Goal: Find contact information: Find contact information

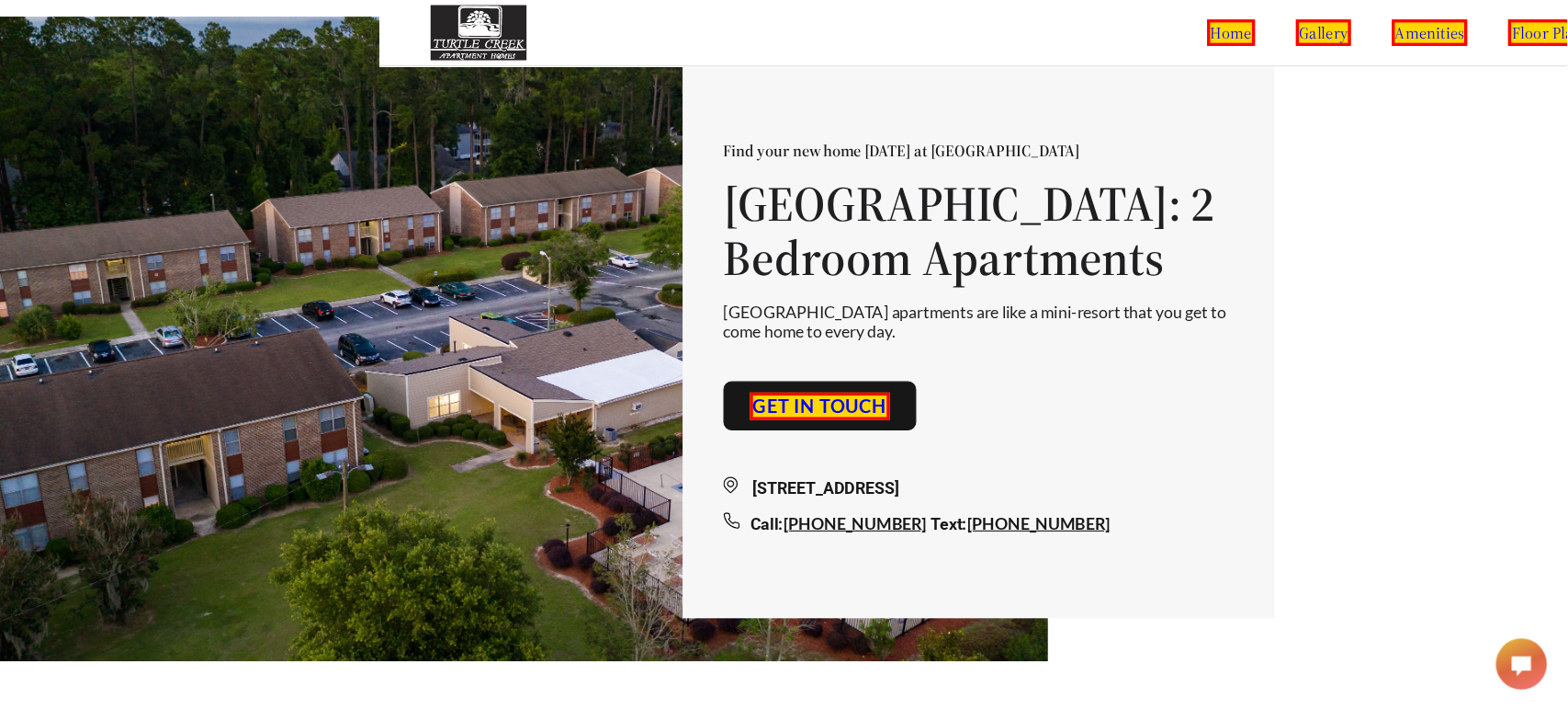
scroll to position [44, 414]
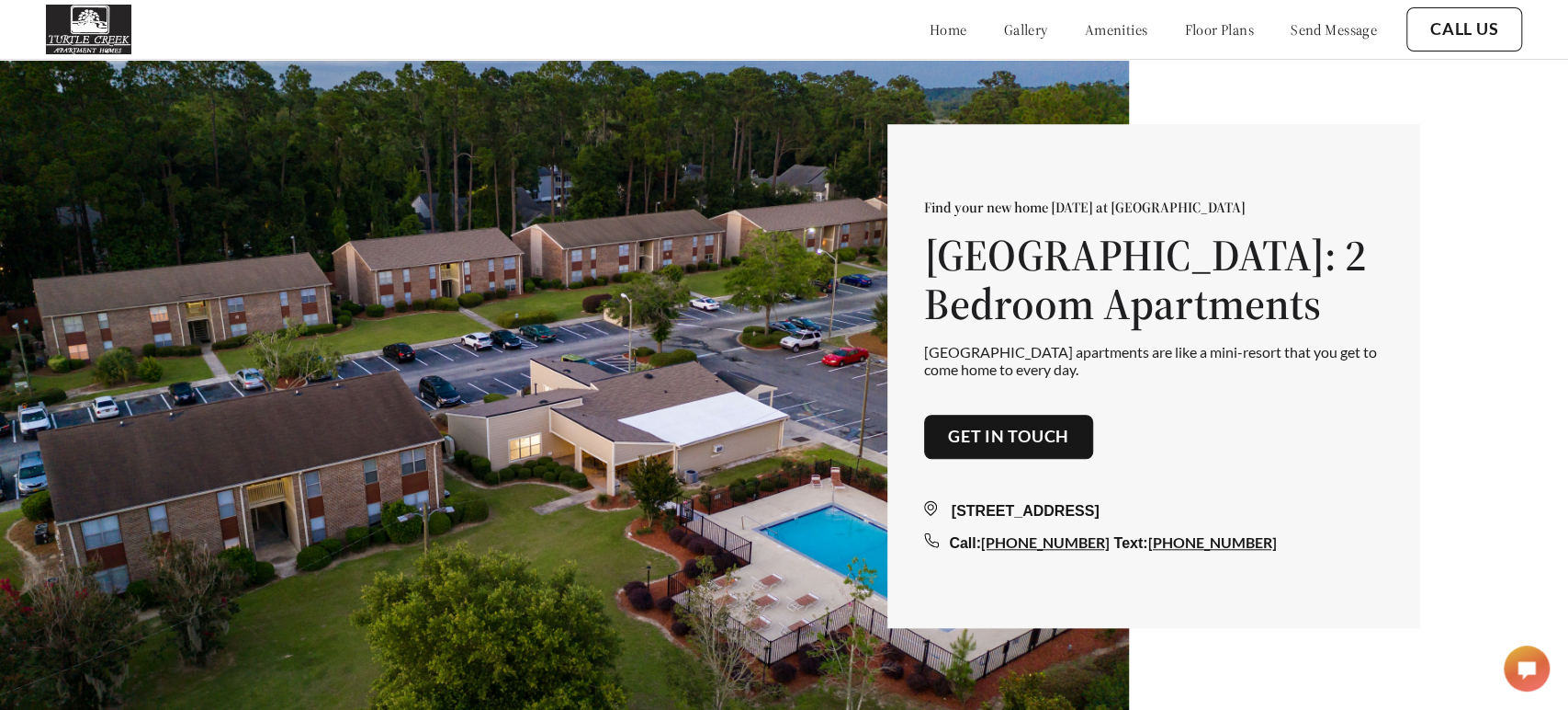
scroll to position [44, 42]
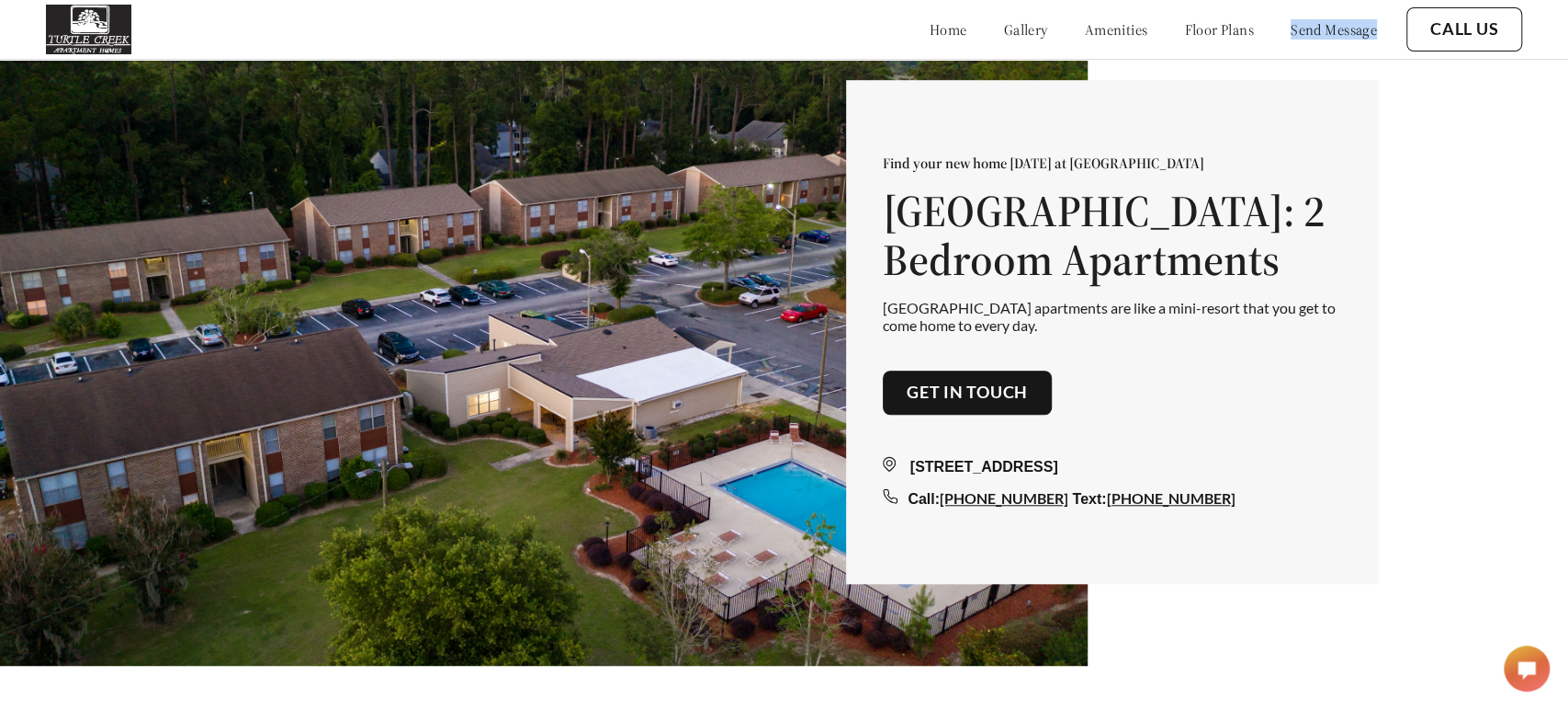
click at [508, 211] on img at bounding box center [523, 369] width 1130 height 710
click at [943, 394] on link "Get in touch" at bounding box center [967, 392] width 122 height 20
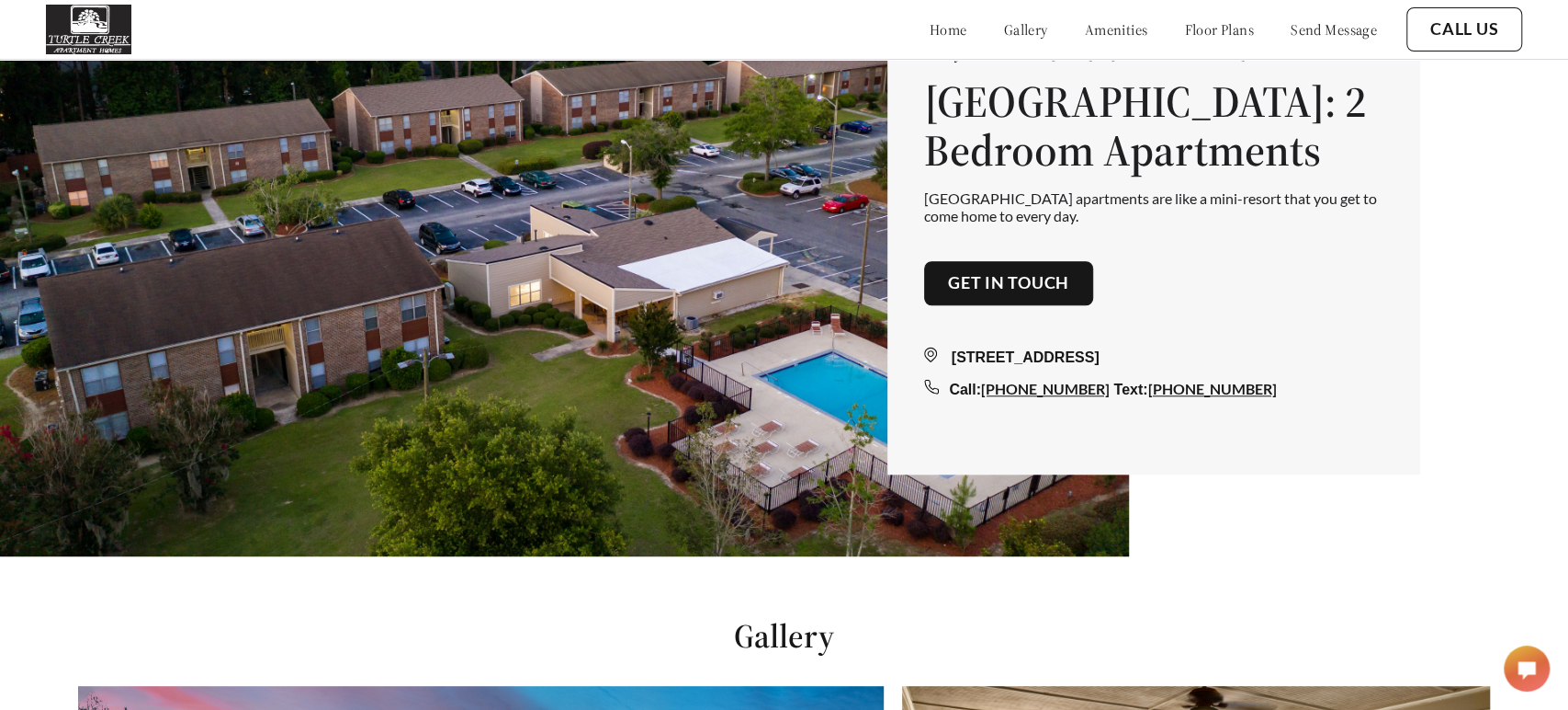
scroll to position [710, 0]
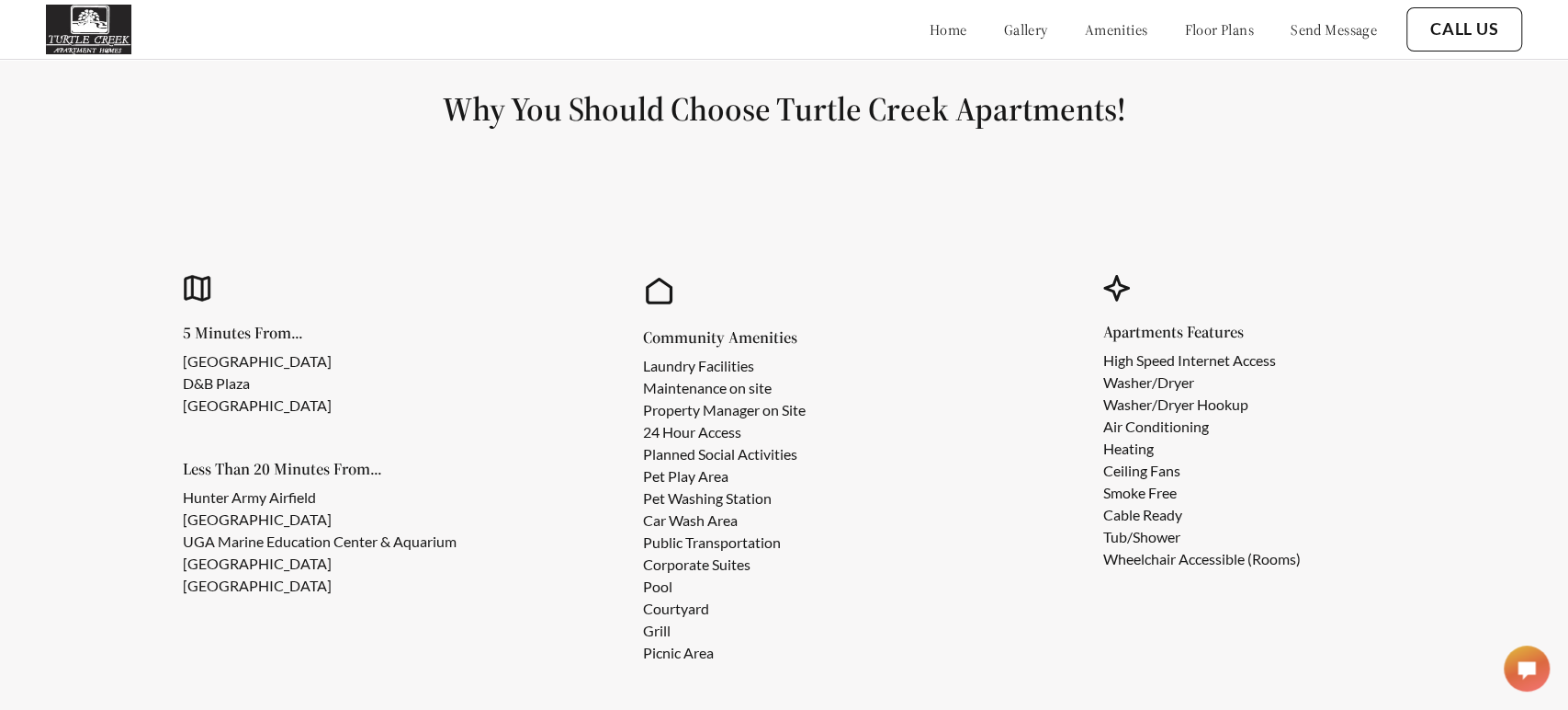
scroll to position [1528, 0]
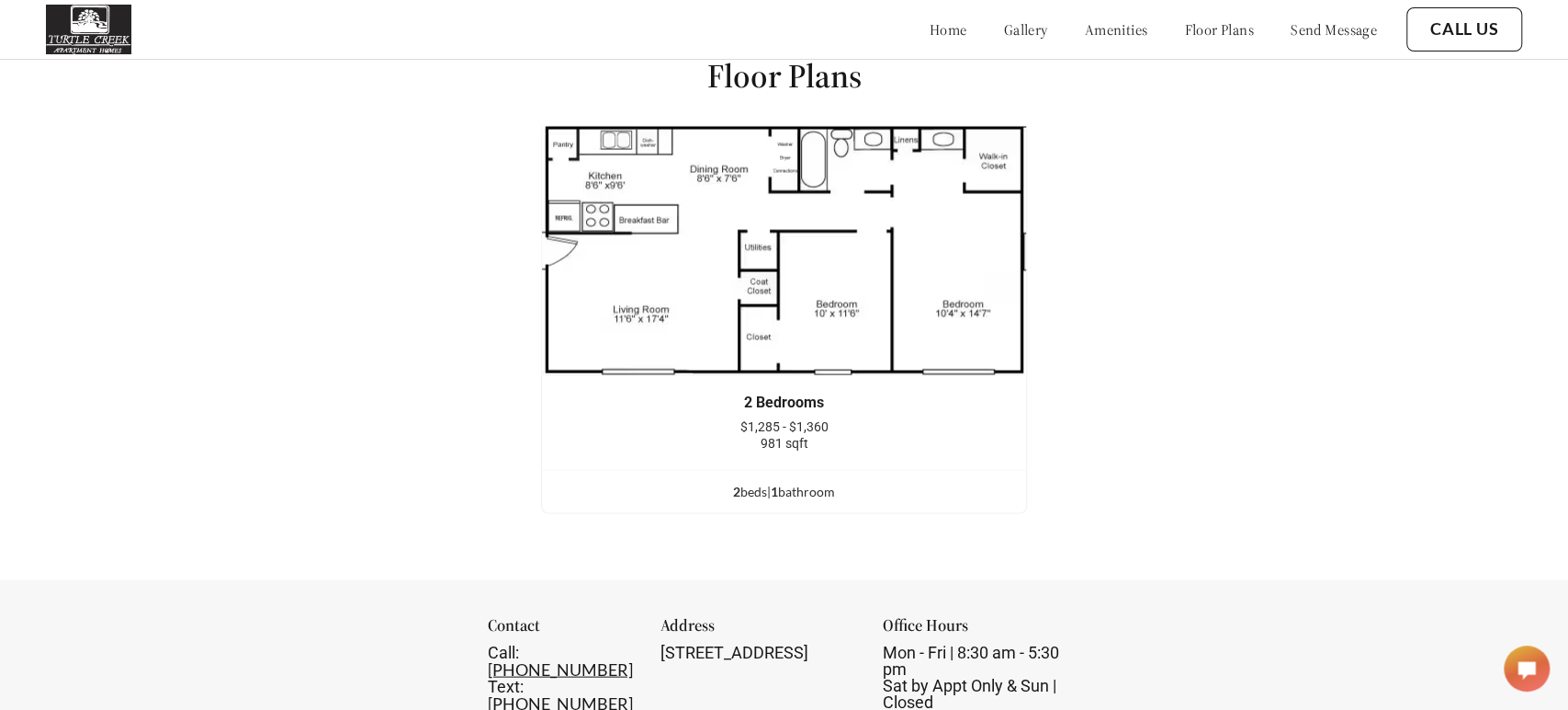
scroll to position [2305, 0]
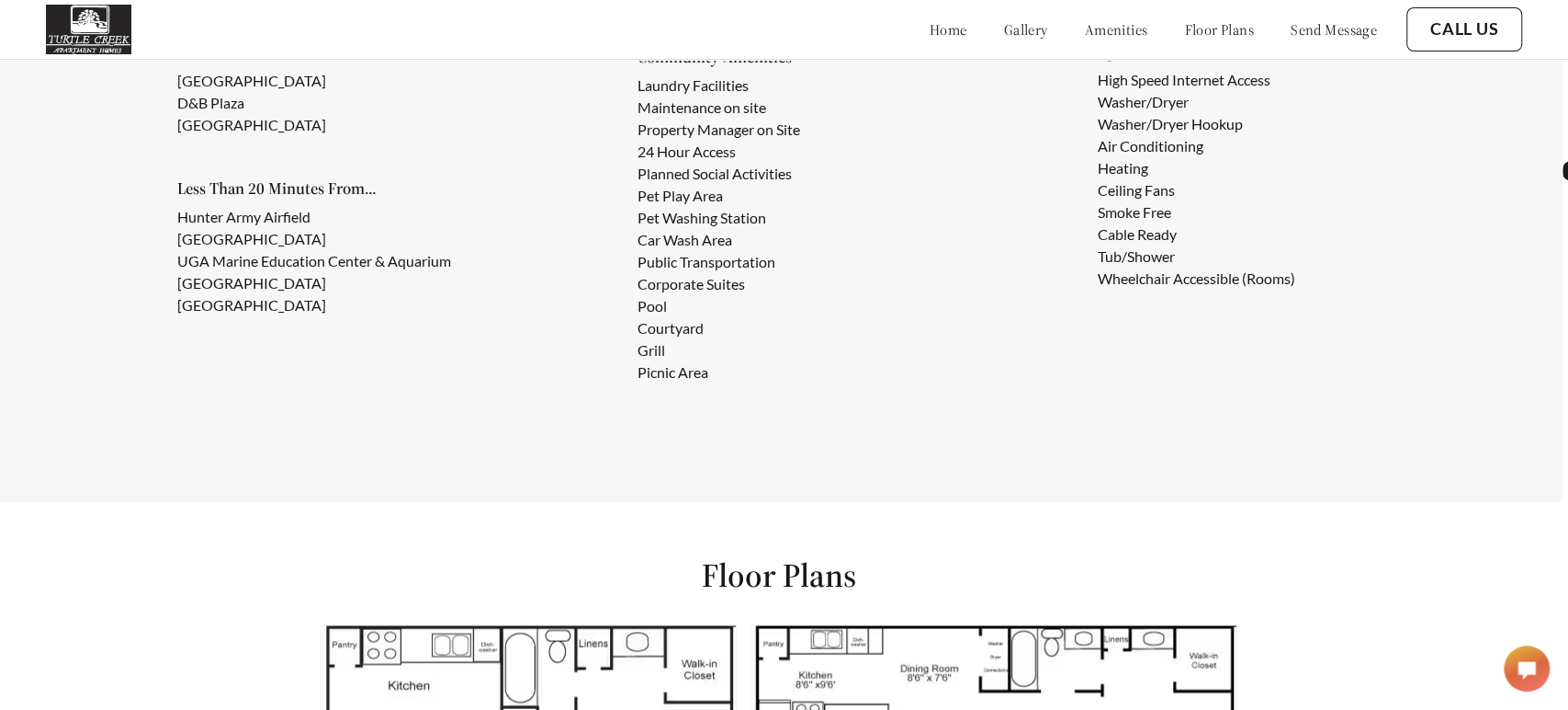
scroll to position [1721, 5]
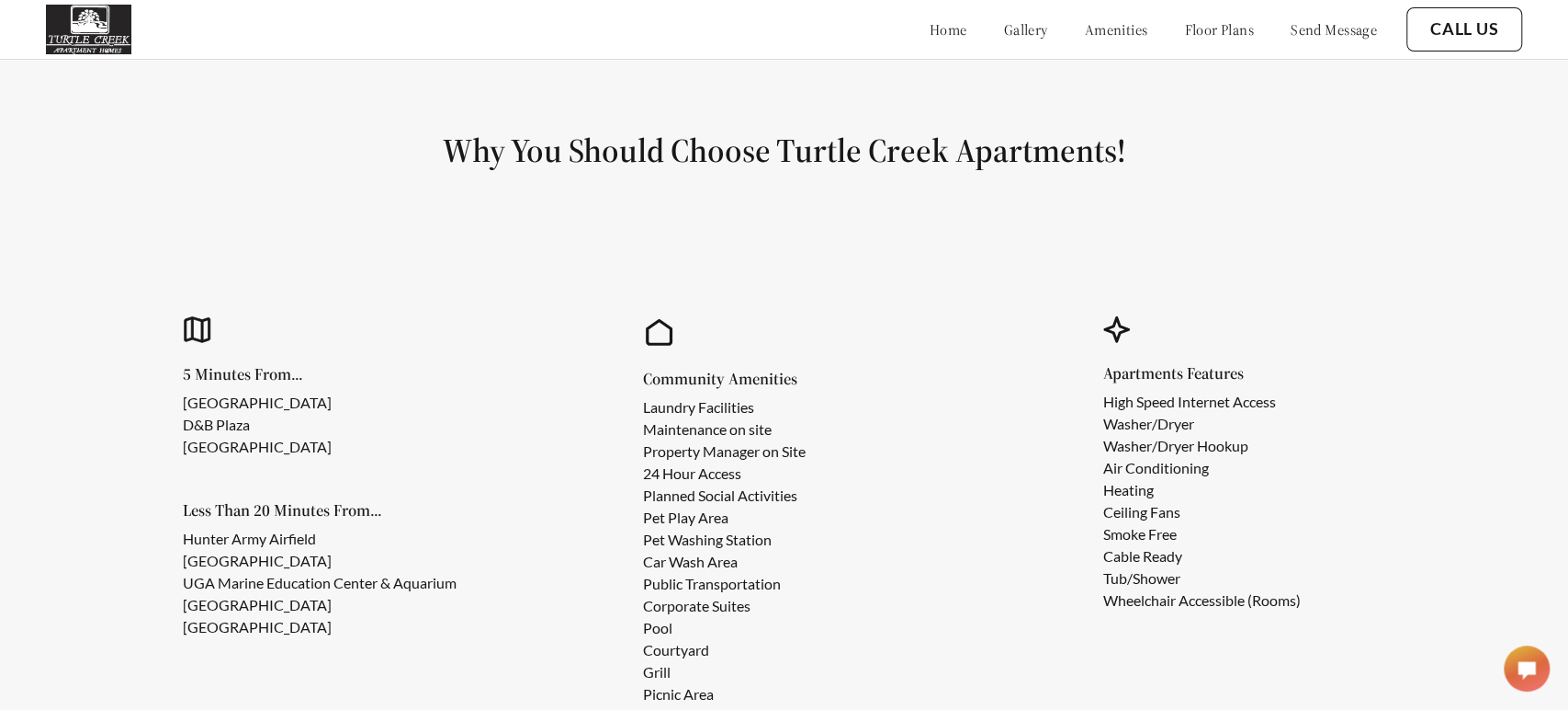
click at [738, 474] on li "24 Hour Access" at bounding box center [724, 473] width 162 height 22
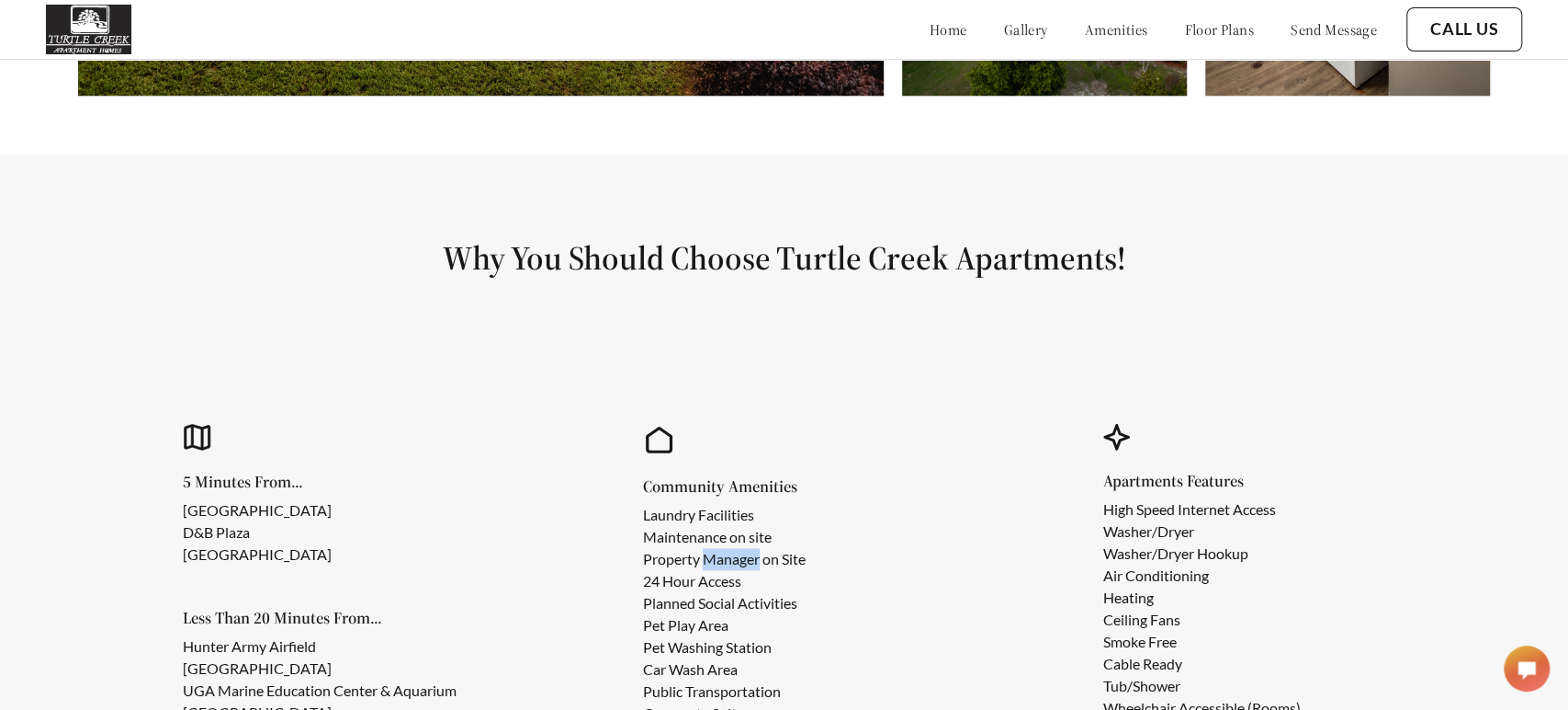
click at [738, 474] on div "Community Amenities Laundry Facilities Maintenance on site Property Manager on …" at bounding box center [784, 620] width 410 height 504
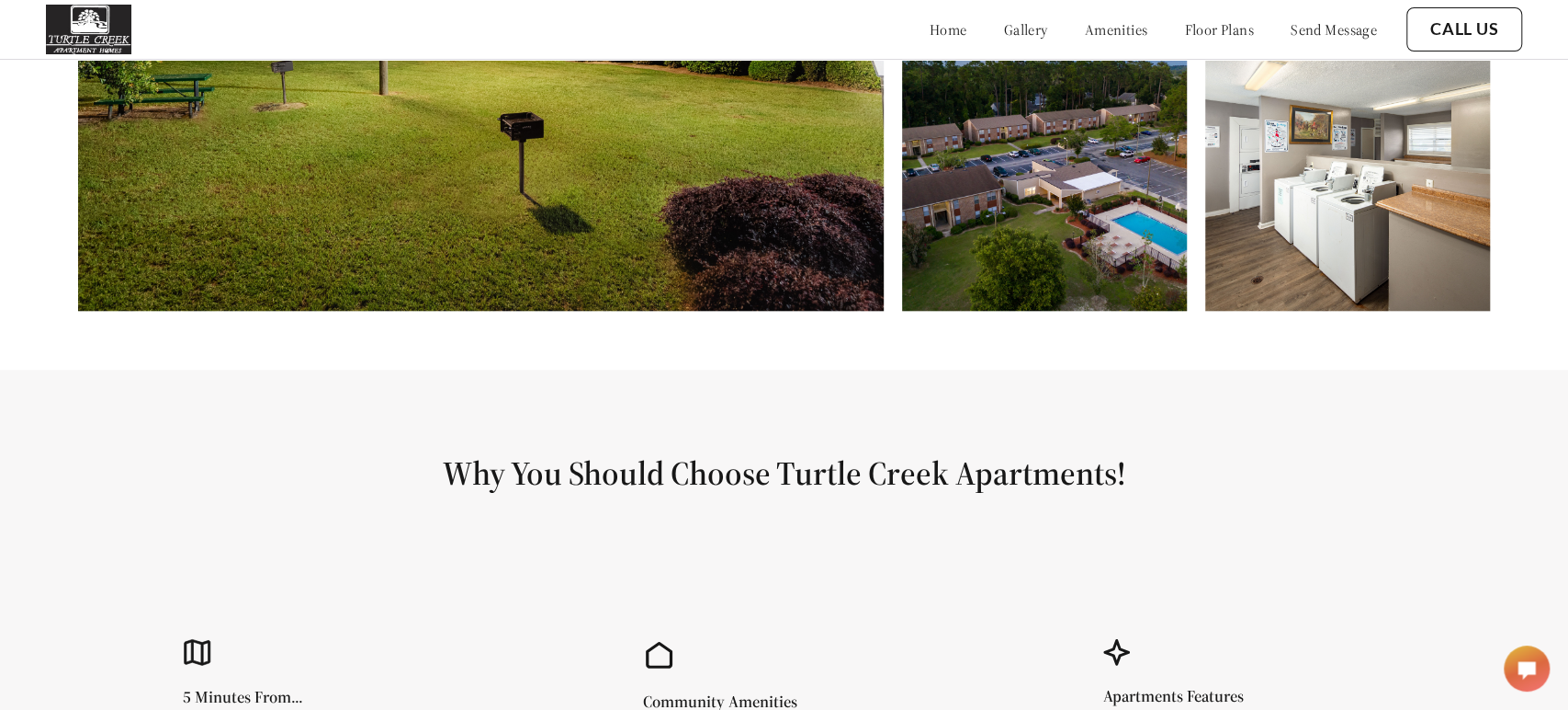
click at [738, 473] on h1 "Why You Should Choose Turtle Creek Apartments!" at bounding box center [784, 472] width 1480 height 42
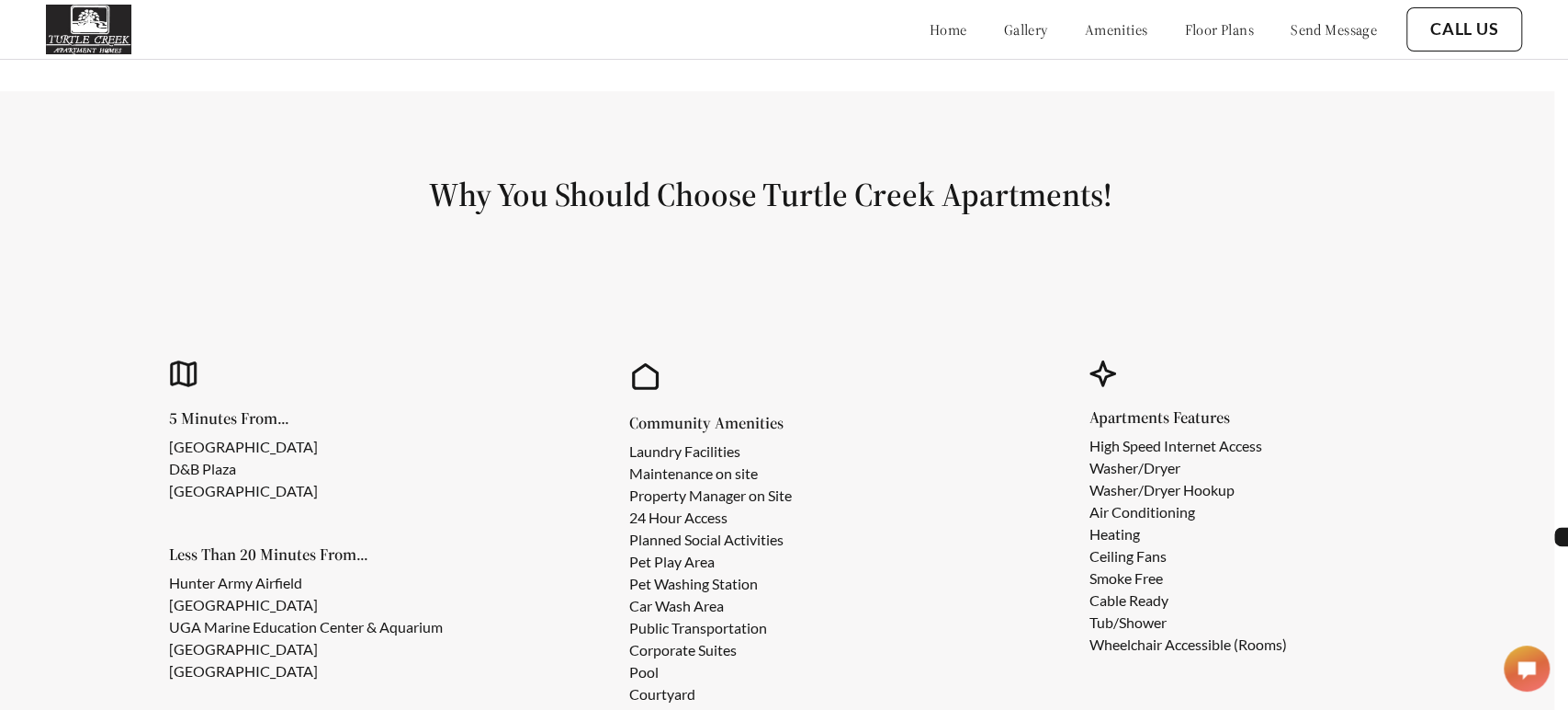
scroll to position [1432, 14]
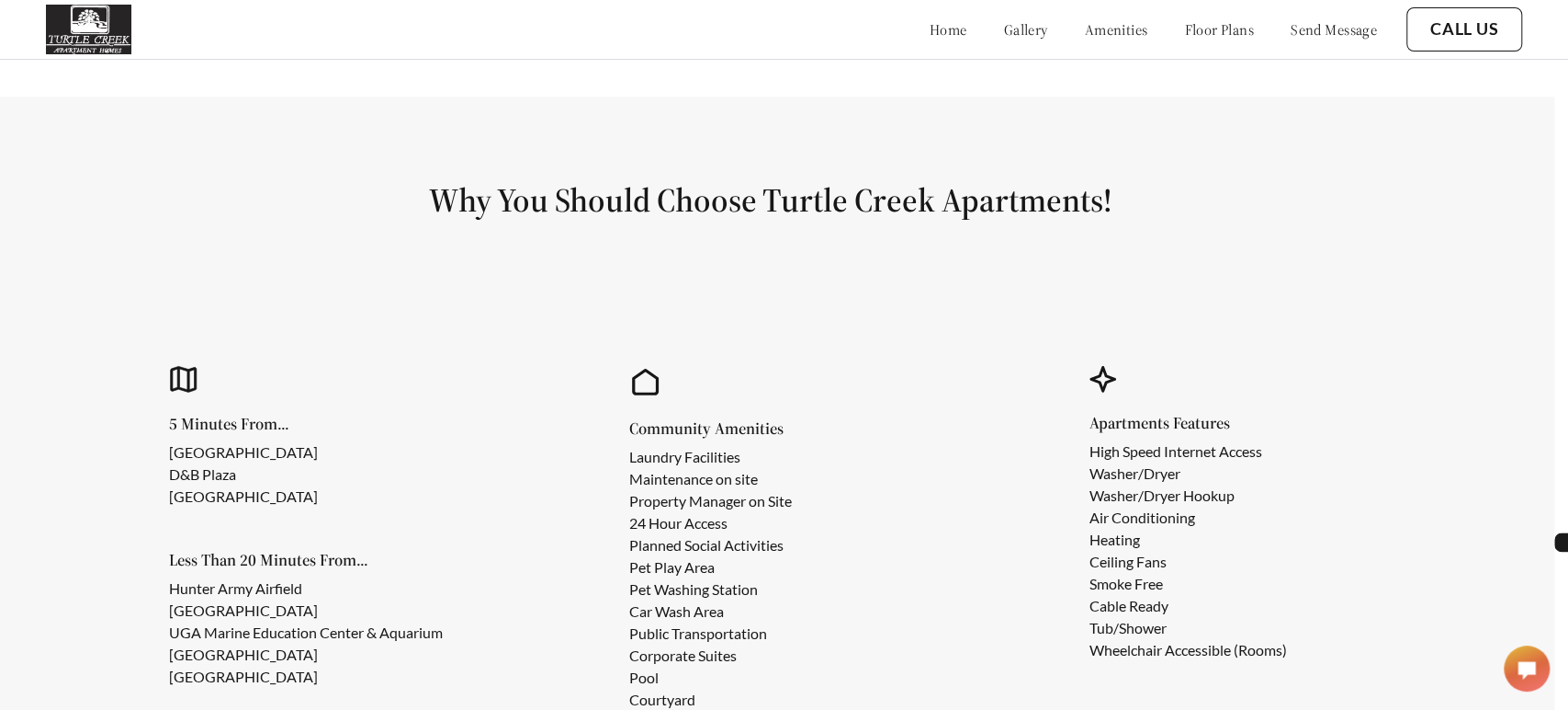
click at [1085, 20] on link "amenities" at bounding box center [1117, 29] width 64 height 18
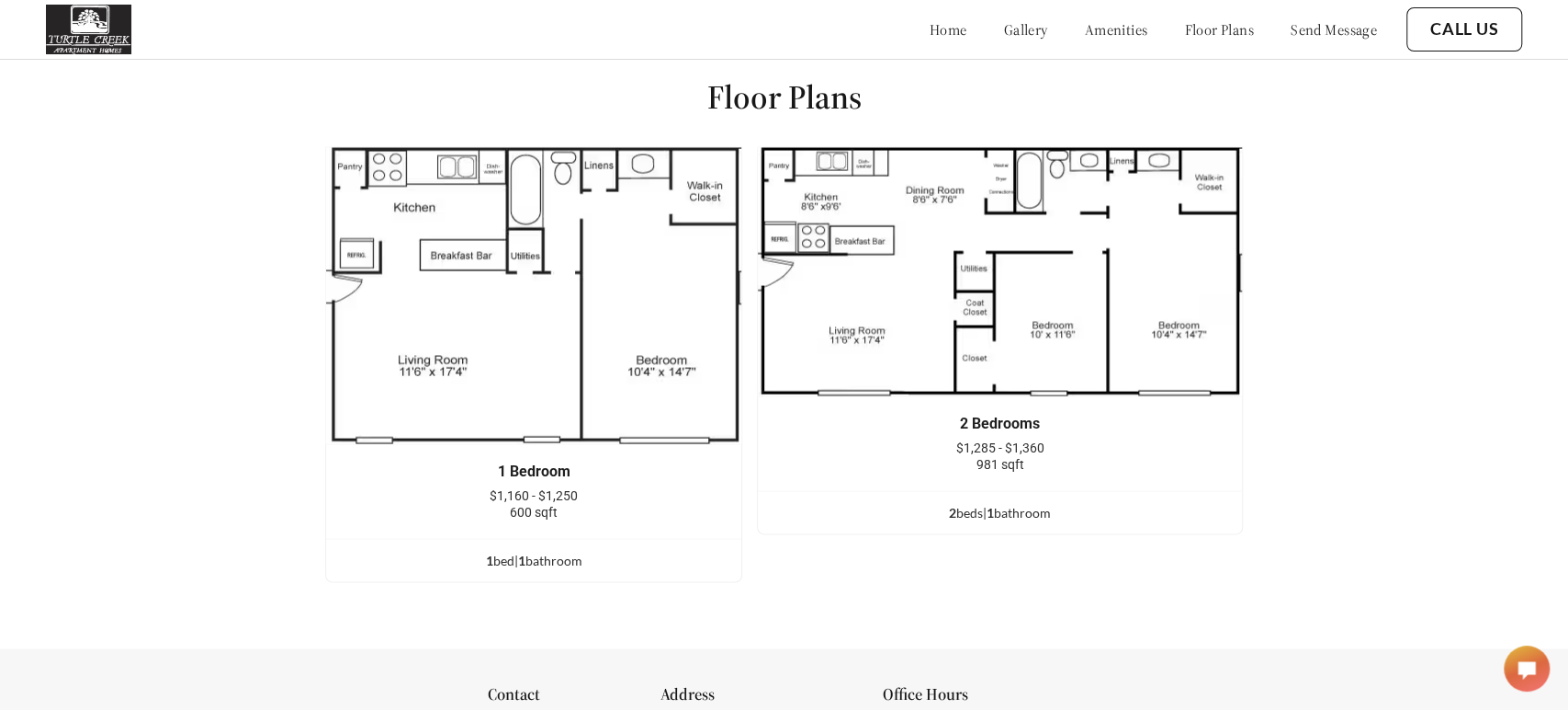
scroll to position [2295, 0]
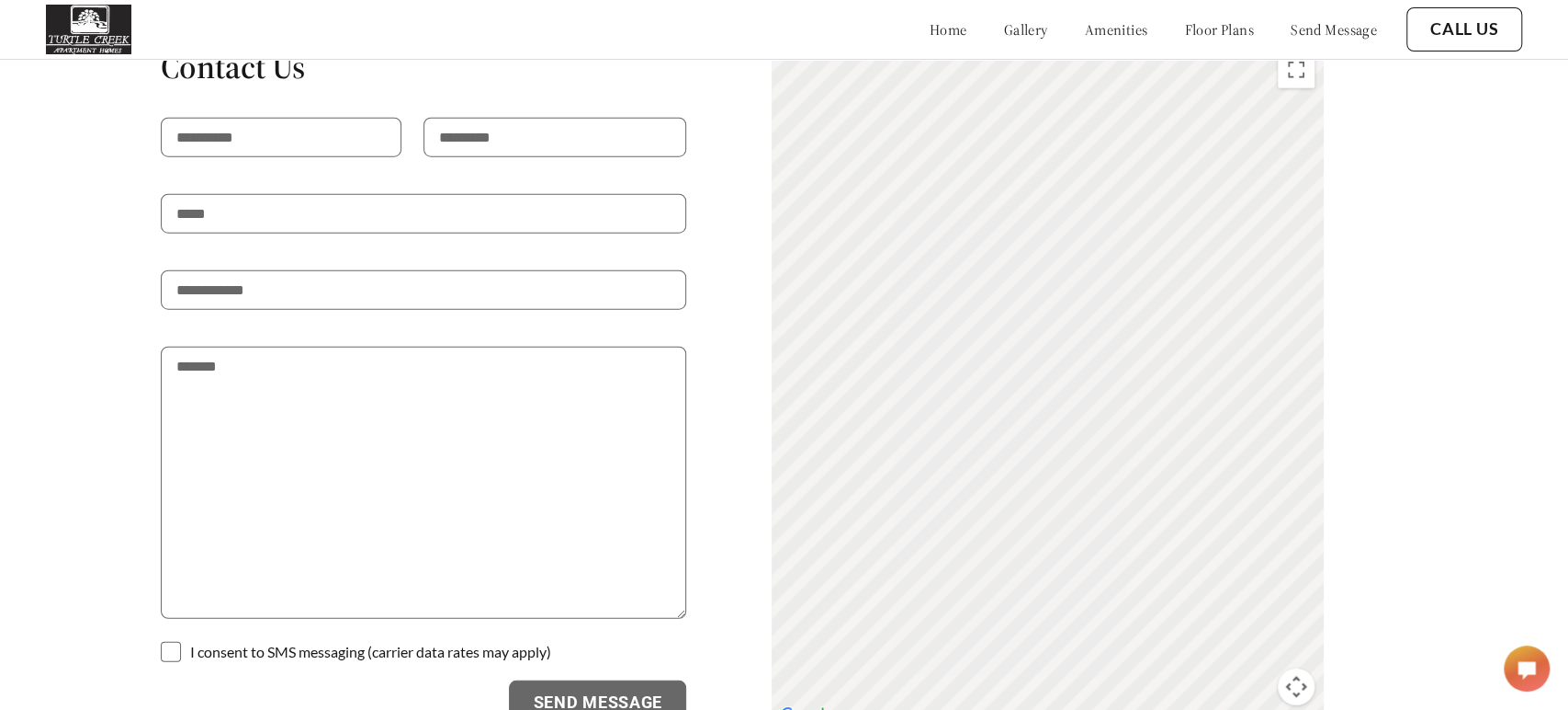
scroll to position [3153, 42]
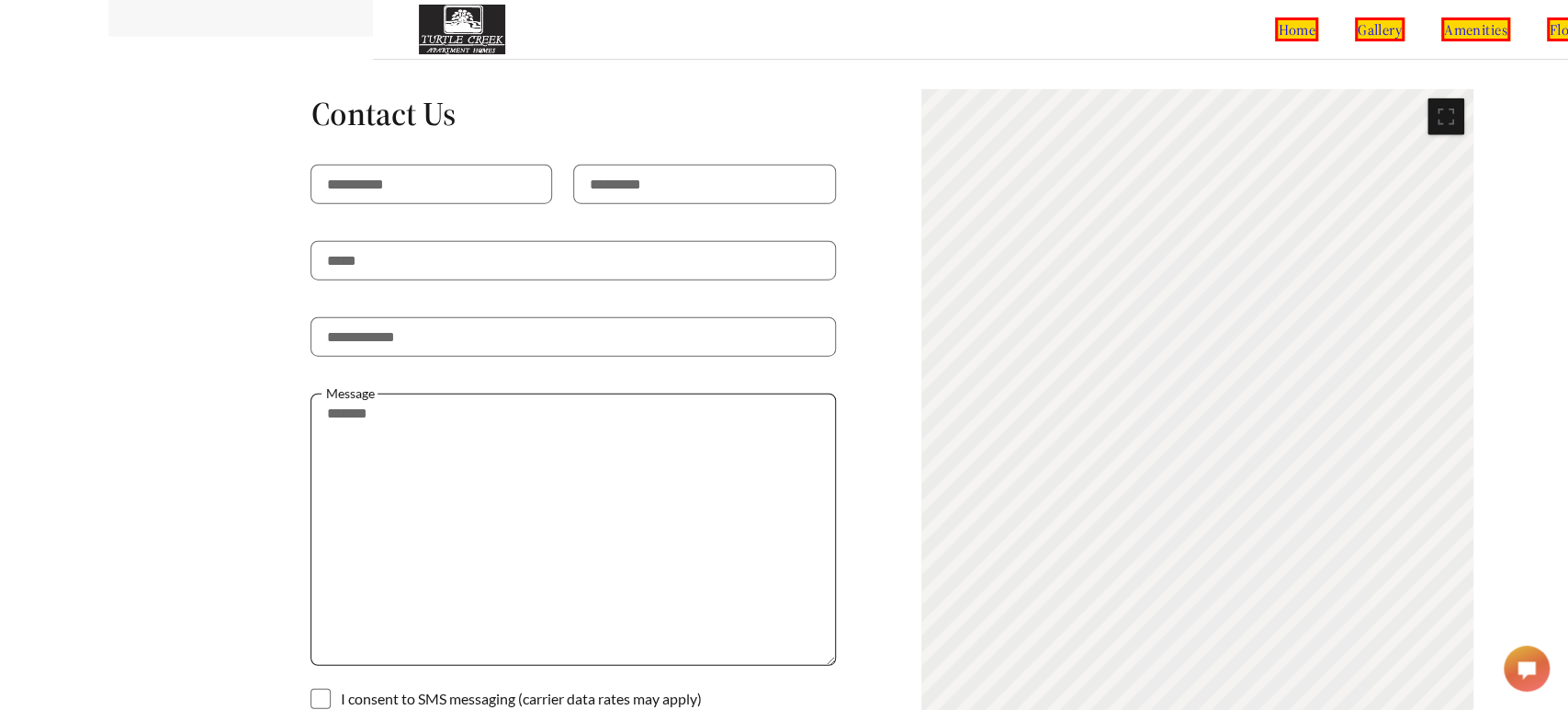
click at [324, 393] on textarea at bounding box center [574, 529] width 525 height 272
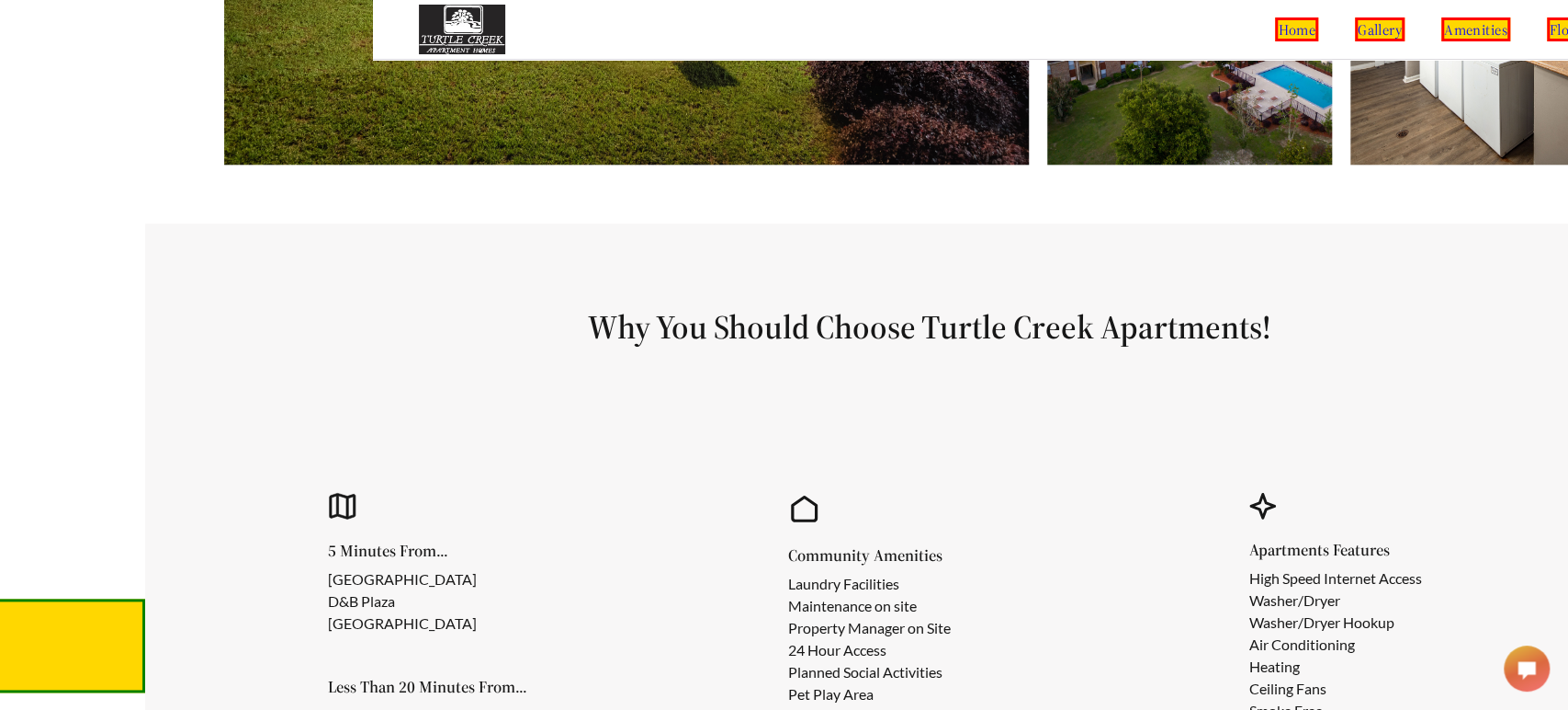
click at [439, 341] on section "Why You Should Choose Turtle Creek Apartments! 5 Minutes From... Windsor Forest…" at bounding box center [929, 611] width 1568 height 777
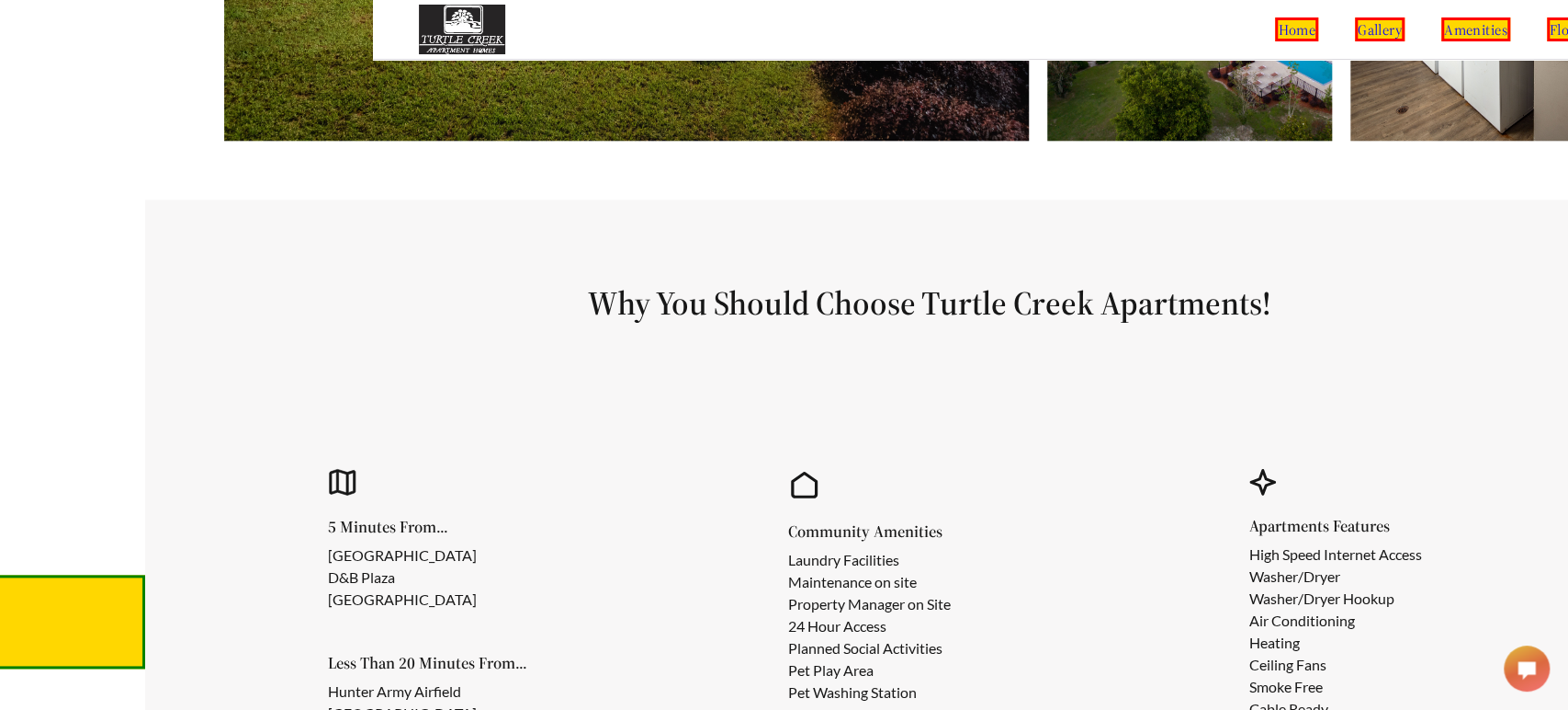
scroll to position [1325, 228]
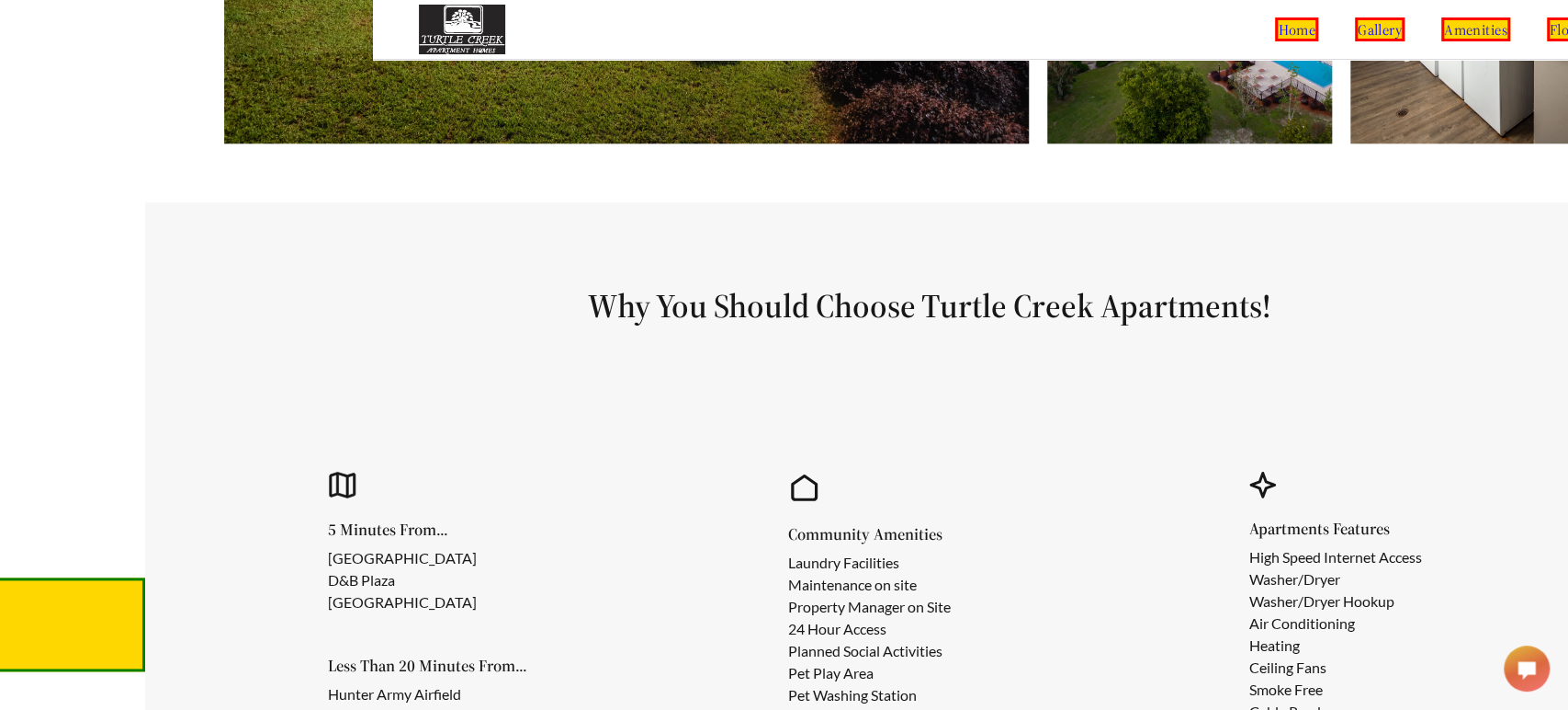
click at [660, 430] on div "5 Minutes From... Windsor Forest Shopping Center D&B Plaza Magnolia Plaza Less …" at bounding box center [468, 667] width 410 height 504
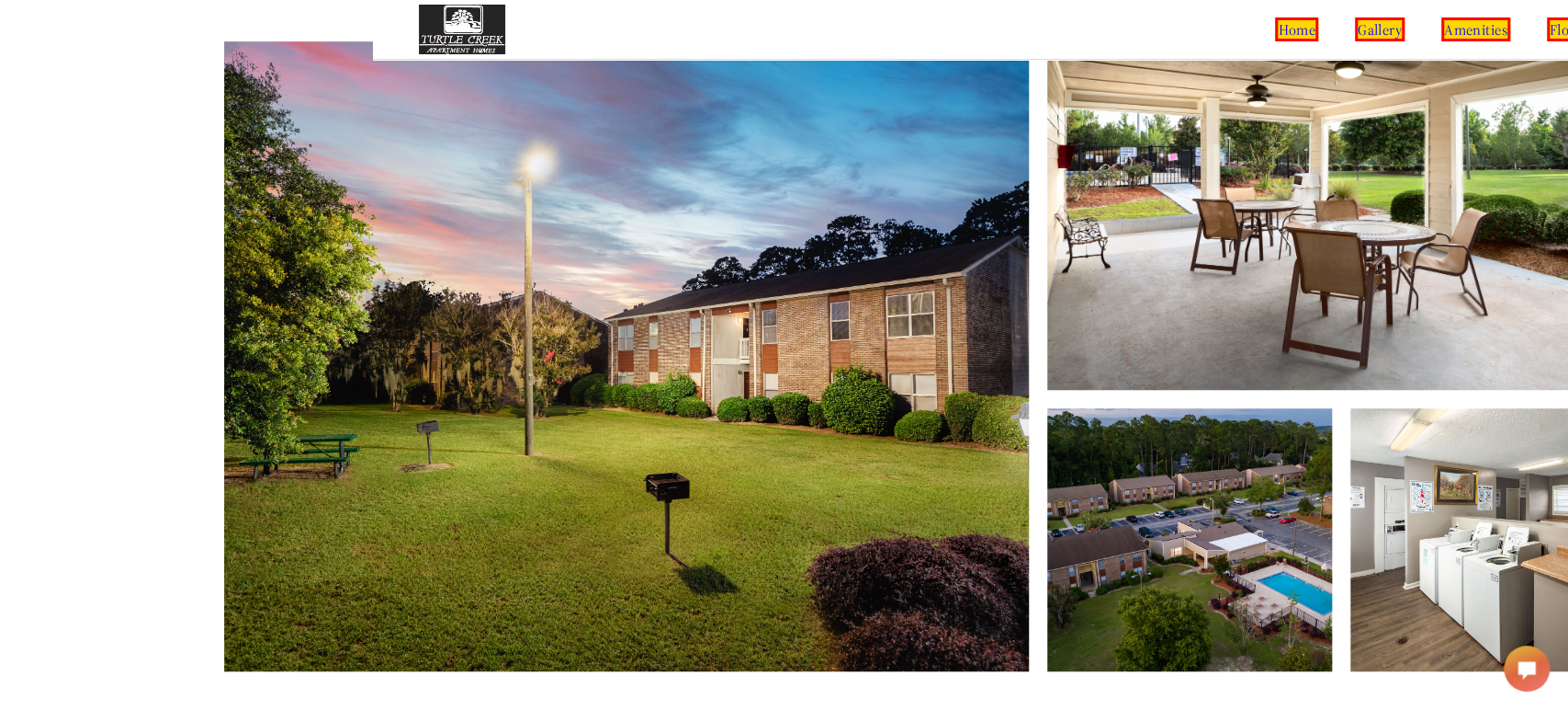
click at [660, 430] on img at bounding box center [627, 356] width 805 height 630
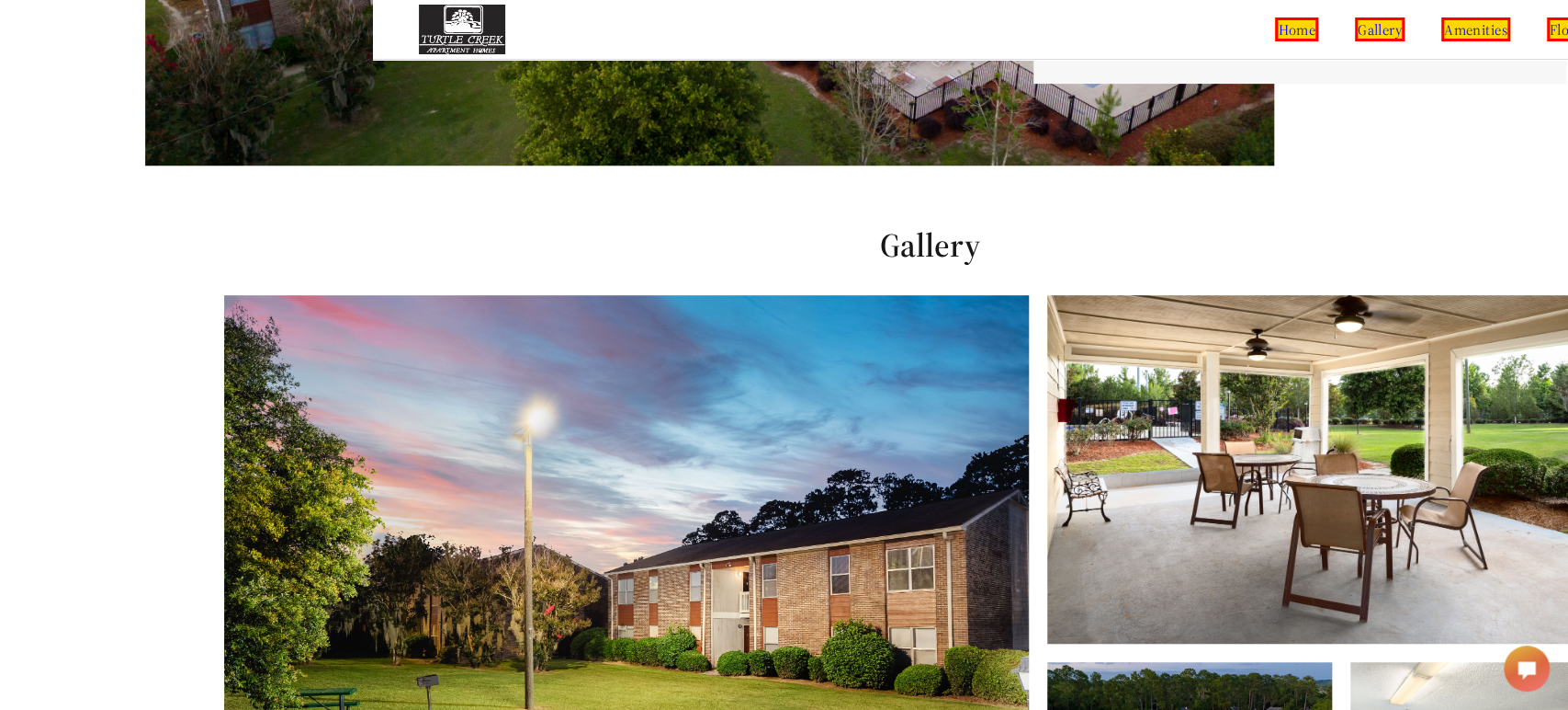
scroll to position [0, 228]
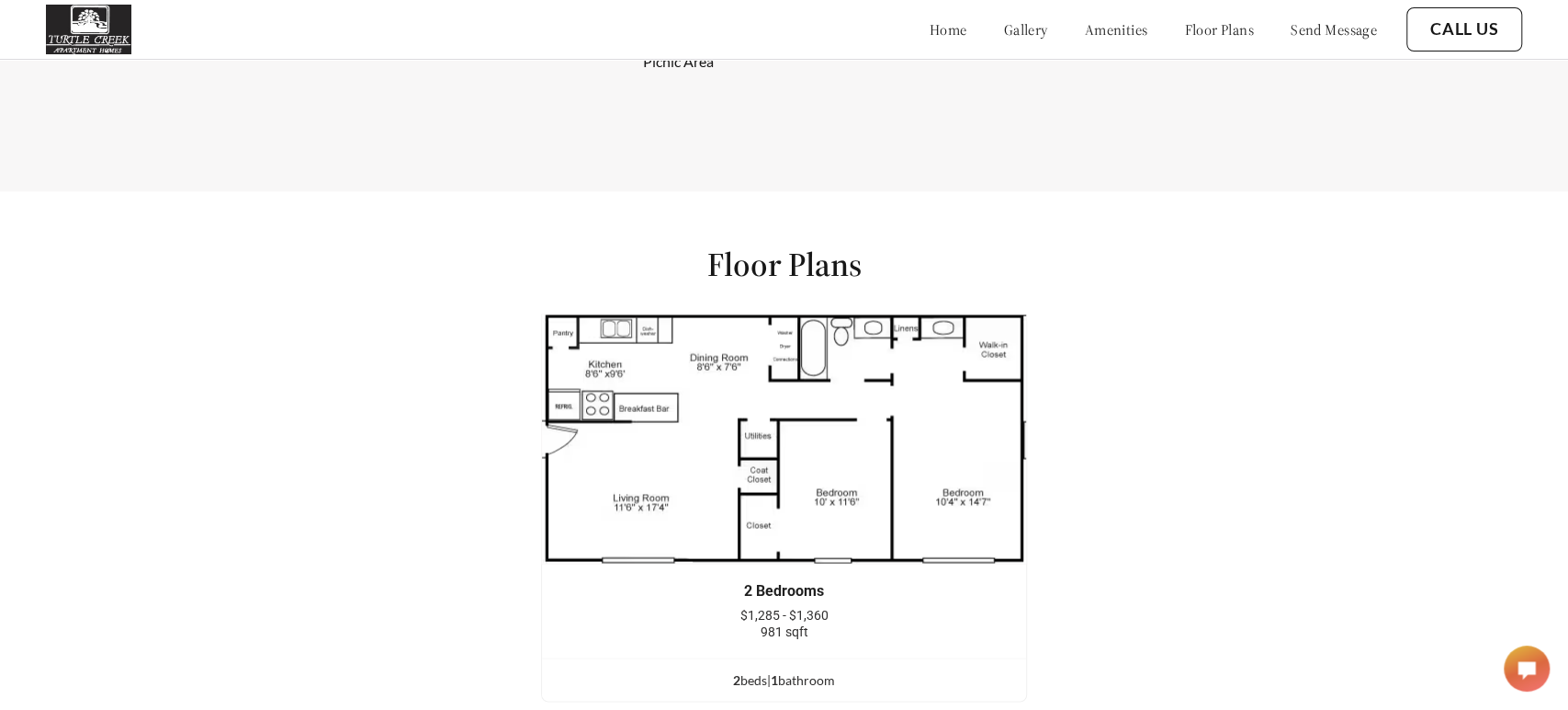
scroll to position [3153, 0]
